Goal: Information Seeking & Learning: Learn about a topic

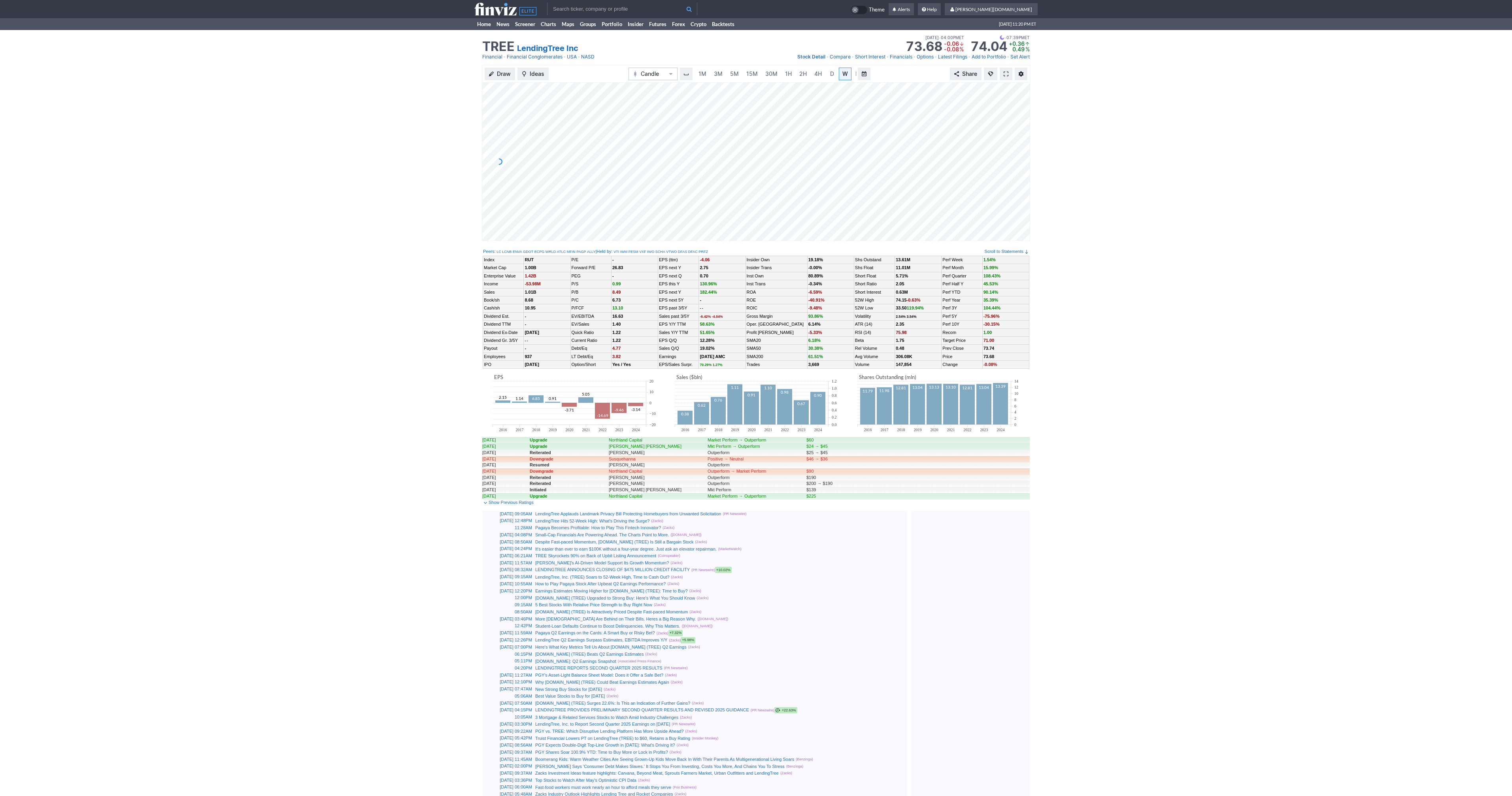
scroll to position [0, 8]
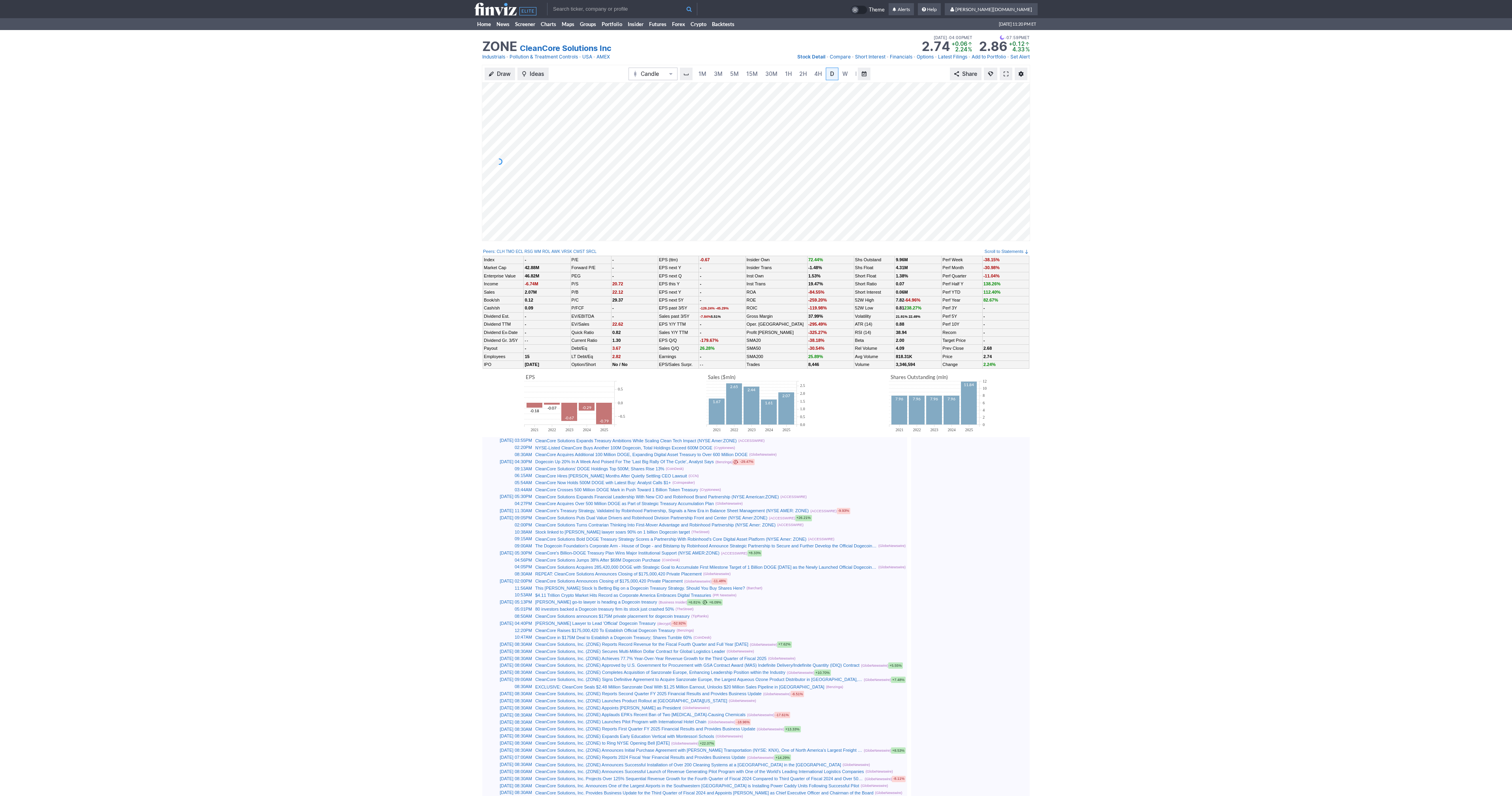
scroll to position [0, 8]
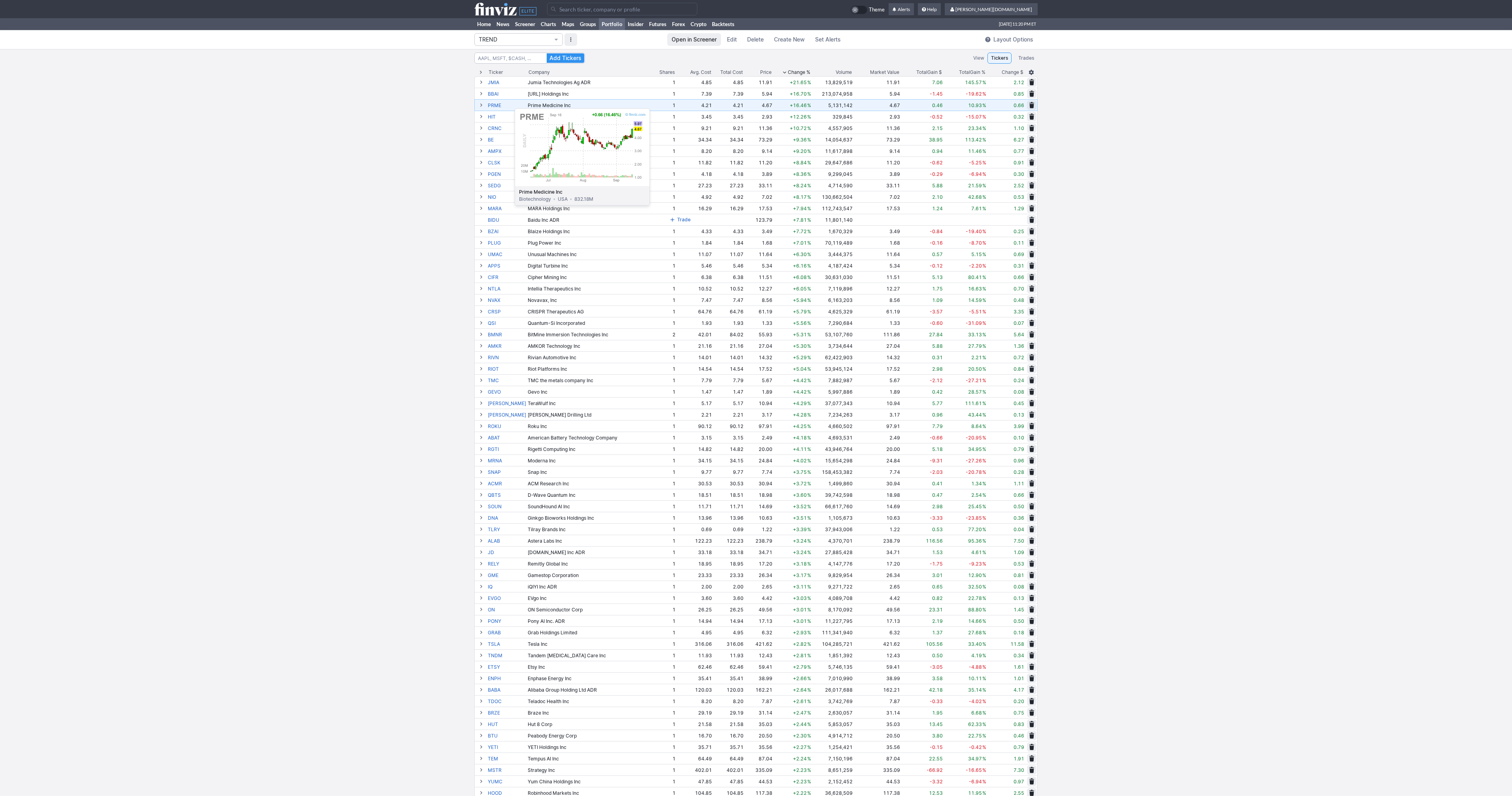
click at [494, 104] on link "PRME" at bounding box center [507, 104] width 39 height 11
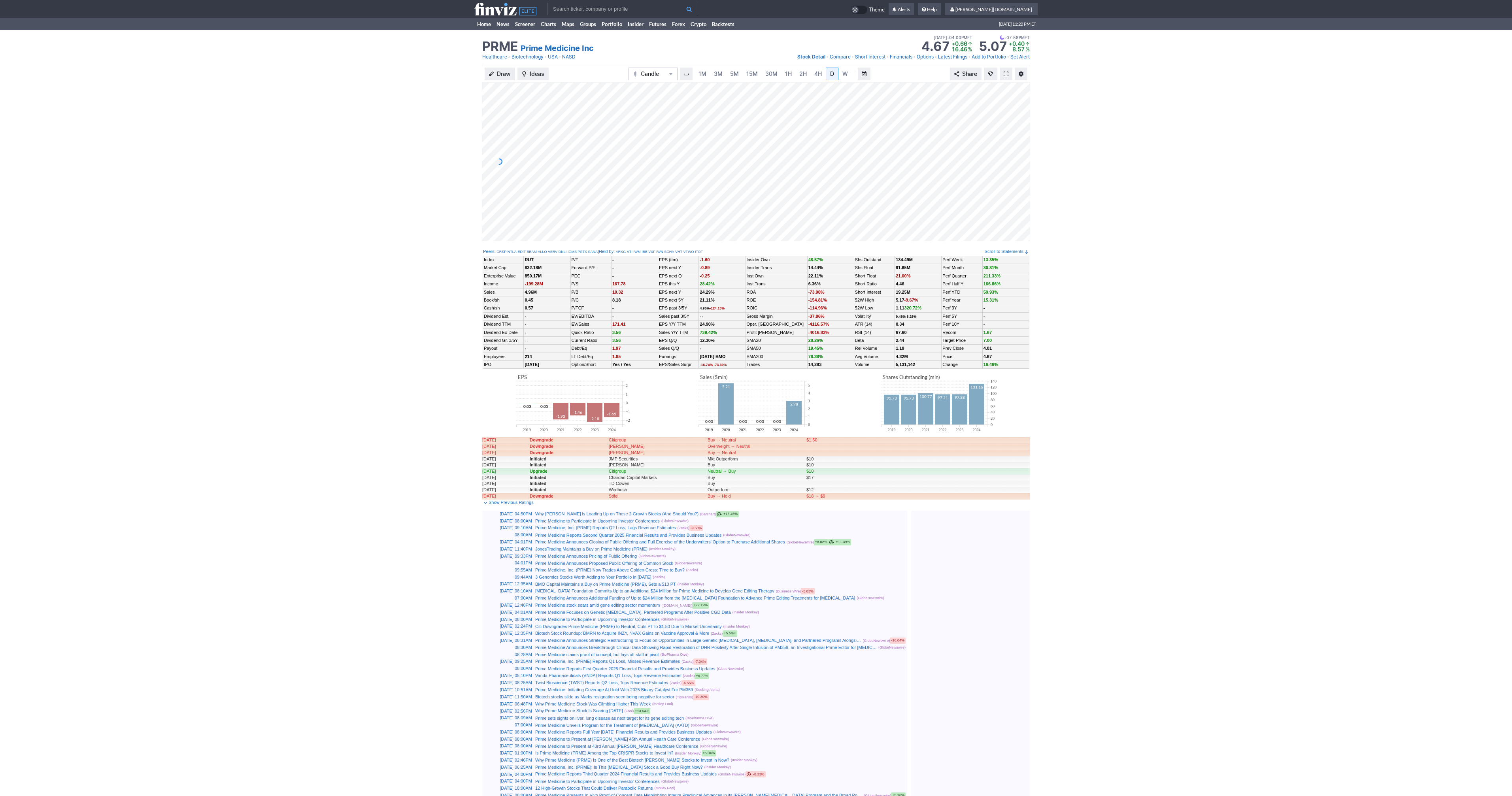
scroll to position [0, 8]
click at [1004, 74] on span at bounding box center [1006, 74] width 5 height 7
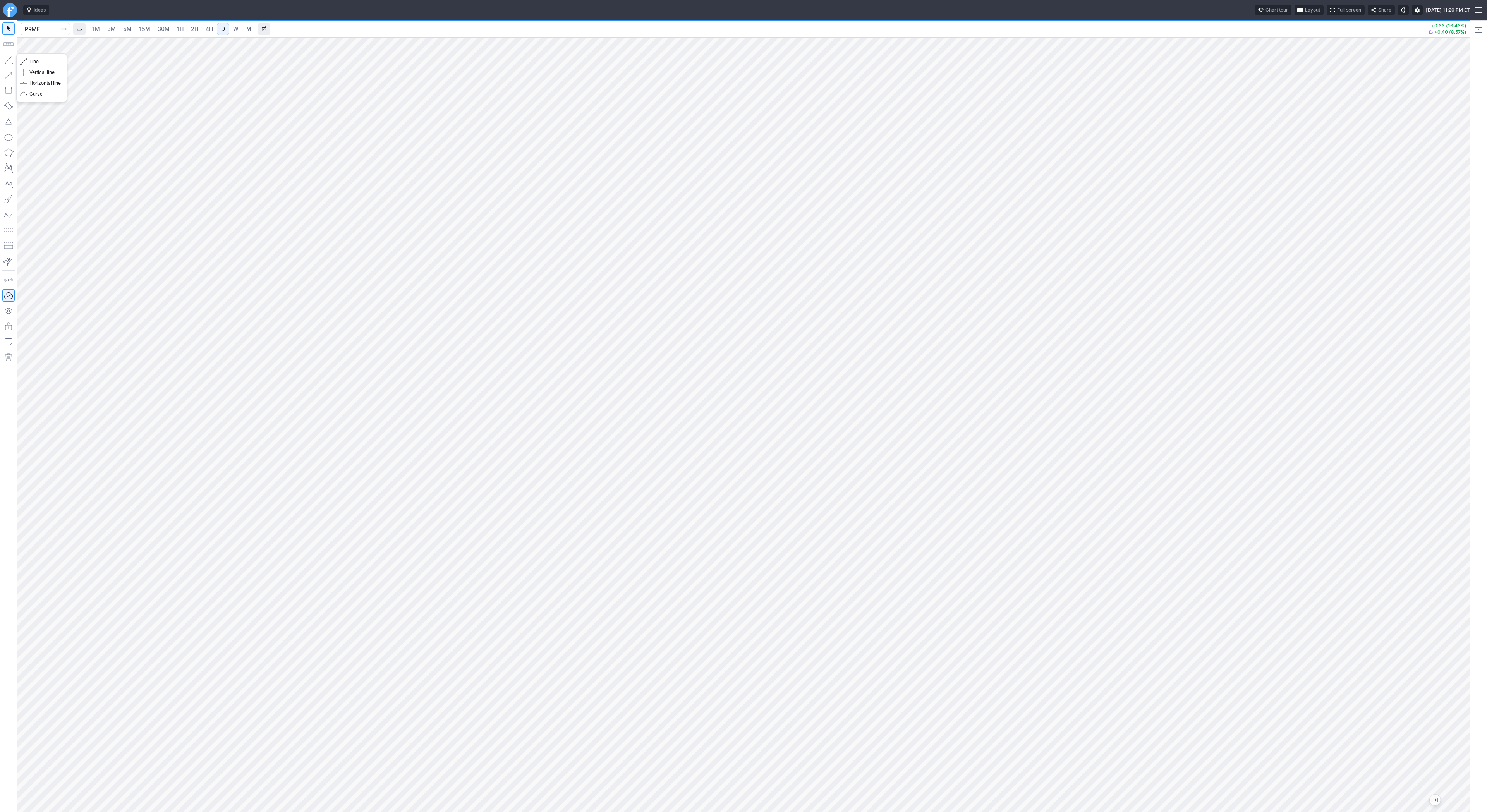
click at [12, 58] on button "button" at bounding box center [8, 59] width 12 height 12
click at [10, 59] on button "button" at bounding box center [8, 59] width 12 height 12
click at [9, 62] on button "button" at bounding box center [8, 59] width 12 height 12
click at [206, 27] on span "4H" at bounding box center [209, 29] width 7 height 7
click at [29, 58] on button "Line" at bounding box center [41, 61] width 45 height 11
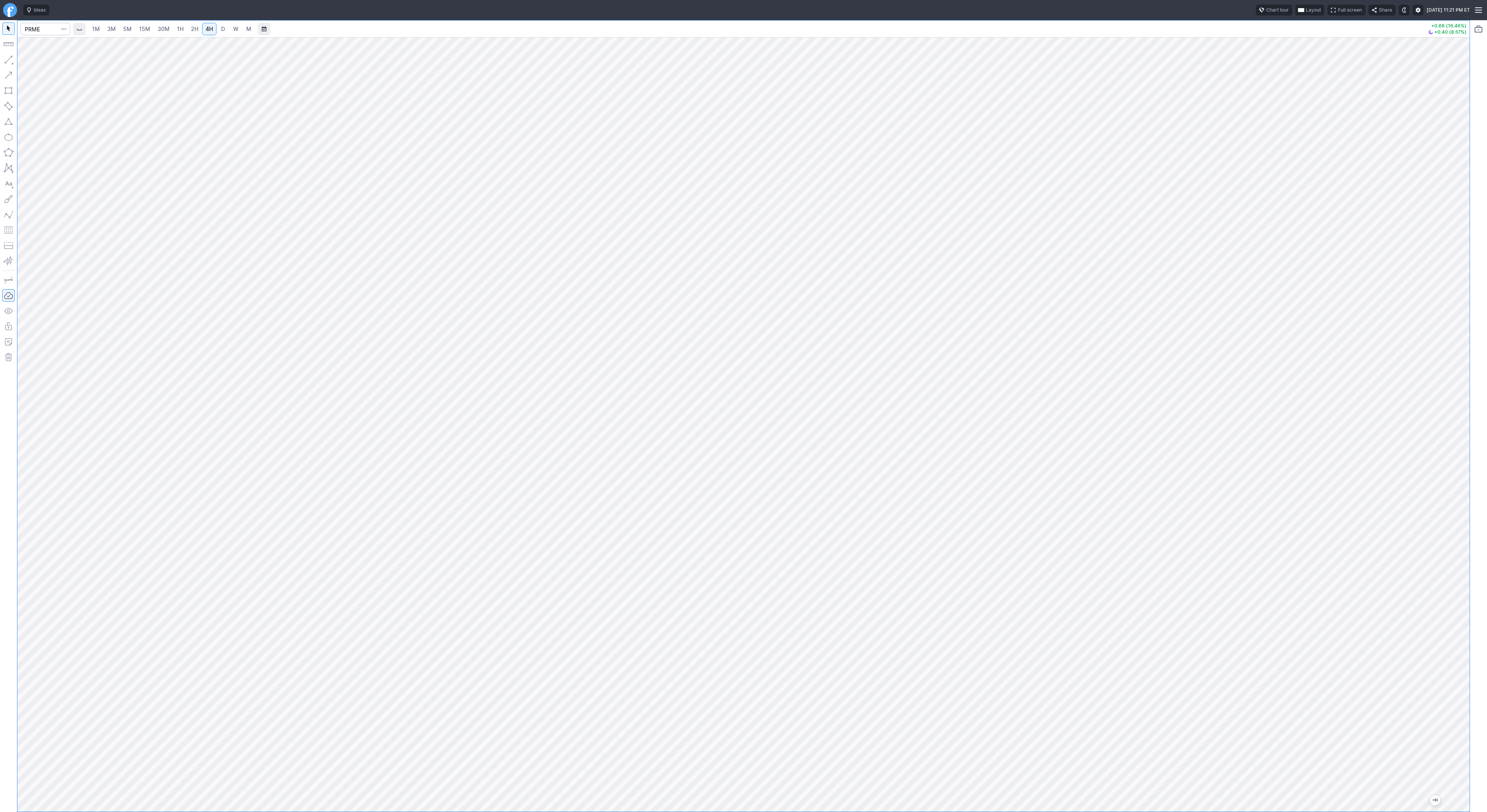
click at [9, 59] on button "button" at bounding box center [8, 59] width 12 height 12
click at [7, 59] on button "button" at bounding box center [8, 59] width 12 height 12
